Goal: Find specific page/section: Find specific page/section

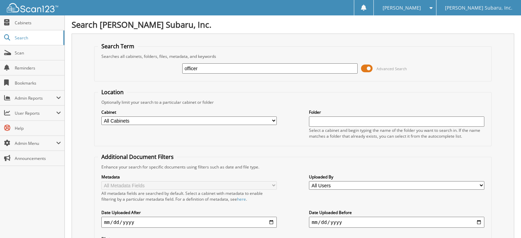
type input "officer"
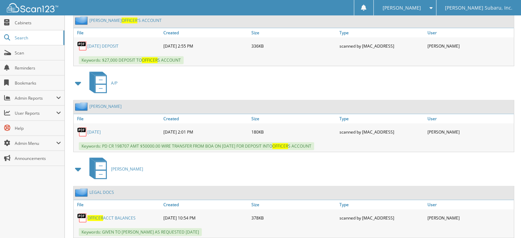
scroll to position [547, 0]
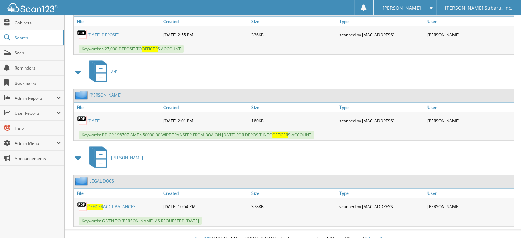
click at [92, 178] on link "LEGAL DOCS" at bounding box center [101, 181] width 25 height 6
